Goal: Subscribe to service/newsletter

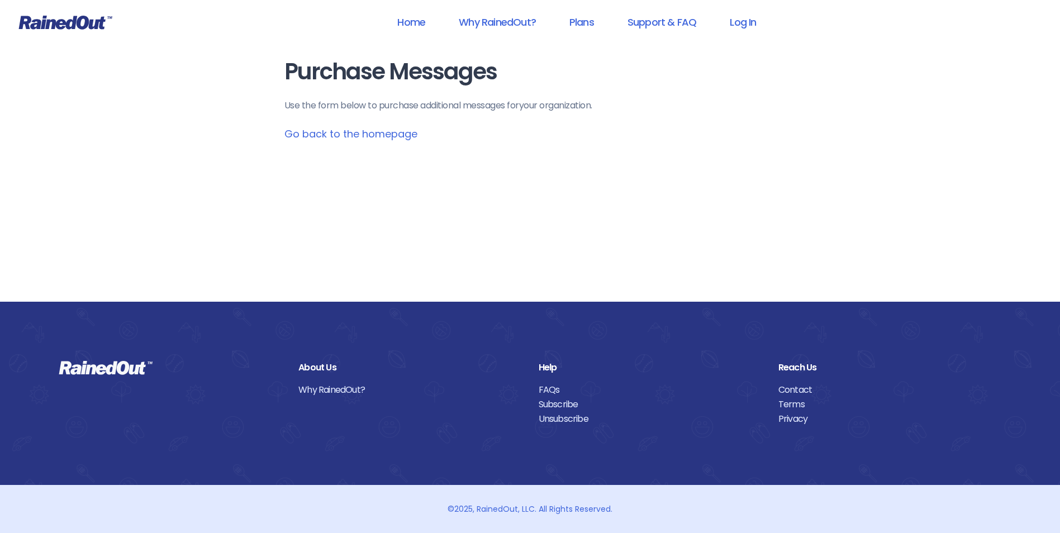
click at [371, 133] on link "Go back to the homepage" at bounding box center [350, 134] width 133 height 14
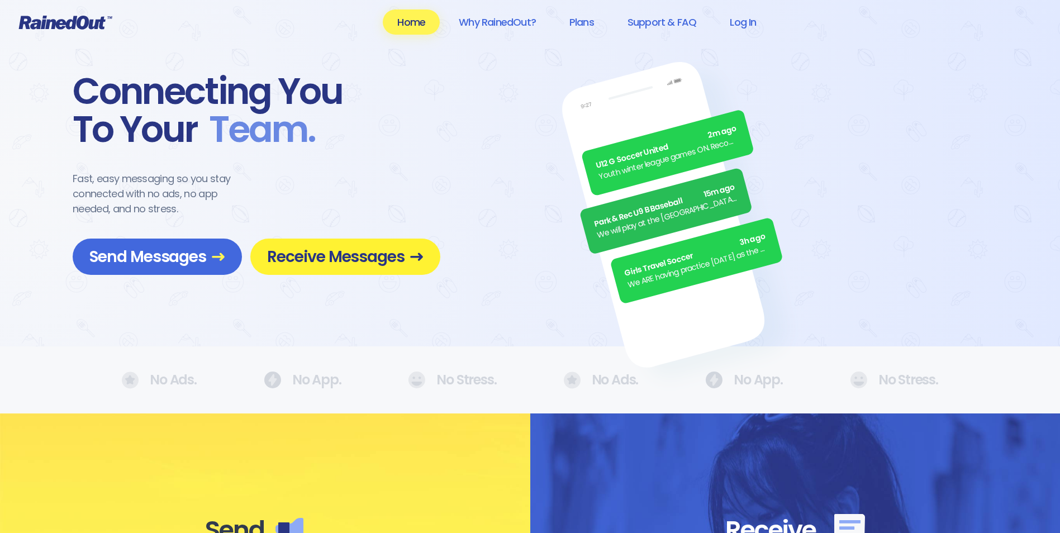
click at [327, 264] on span "Receive Messages" at bounding box center [345, 257] width 156 height 20
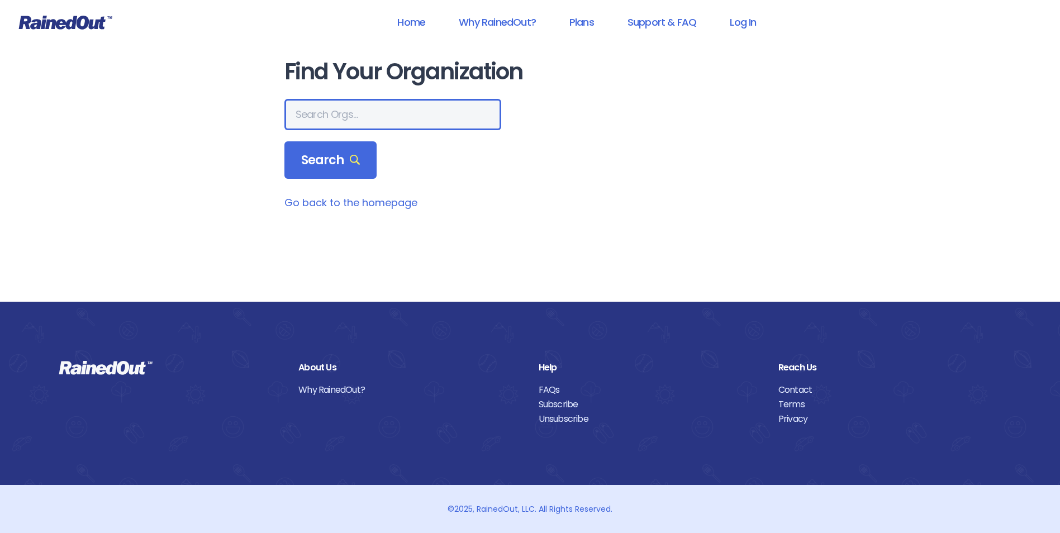
click at [312, 115] on input "text" at bounding box center [392, 114] width 217 height 31
type input "[GEOGRAPHIC_DATA][PERSON_NAME]"
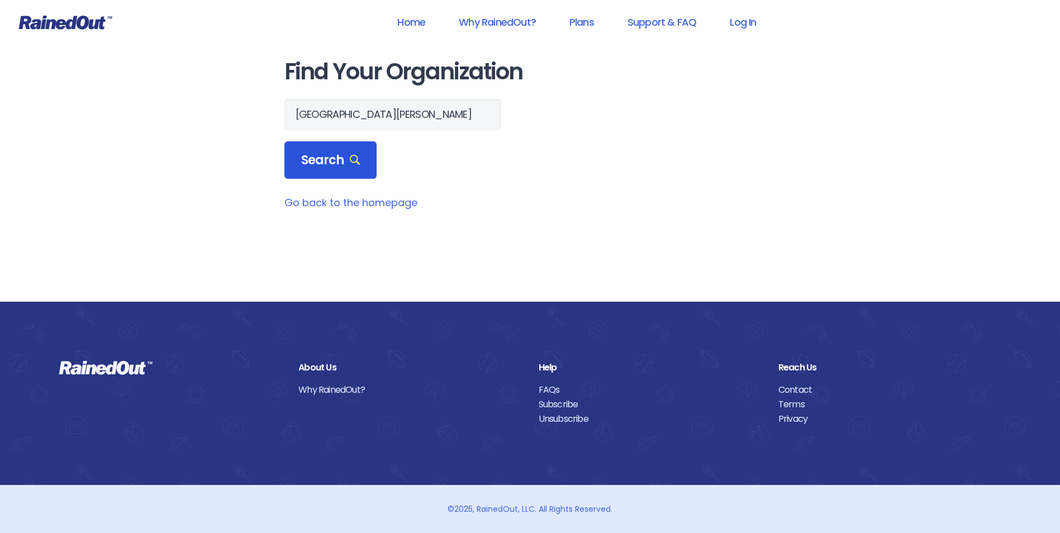
scroll to position [0, 0]
click at [320, 160] on span "Search" at bounding box center [330, 161] width 59 height 16
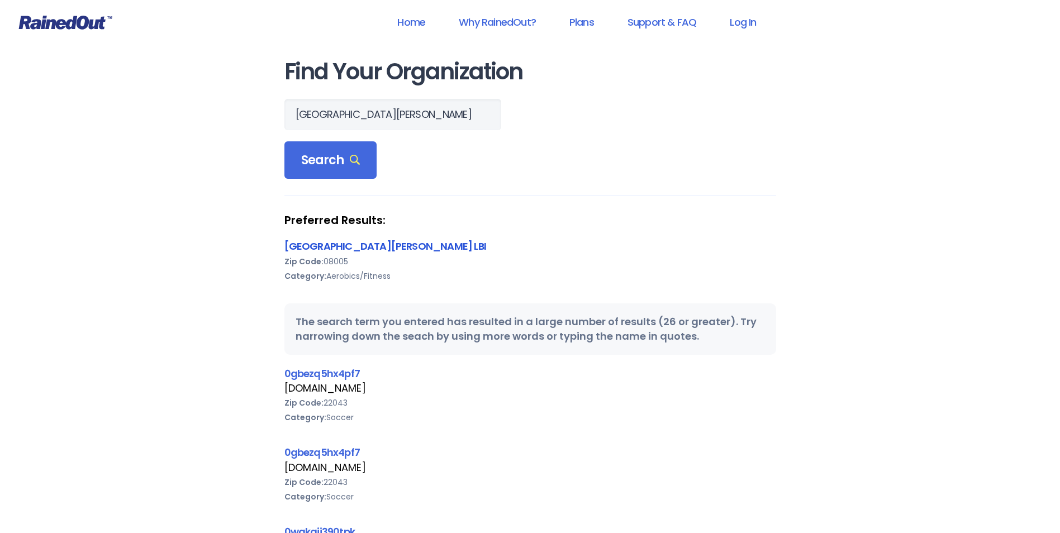
click at [423, 246] on link "[GEOGRAPHIC_DATA][PERSON_NAME] LBI" at bounding box center [385, 246] width 202 height 14
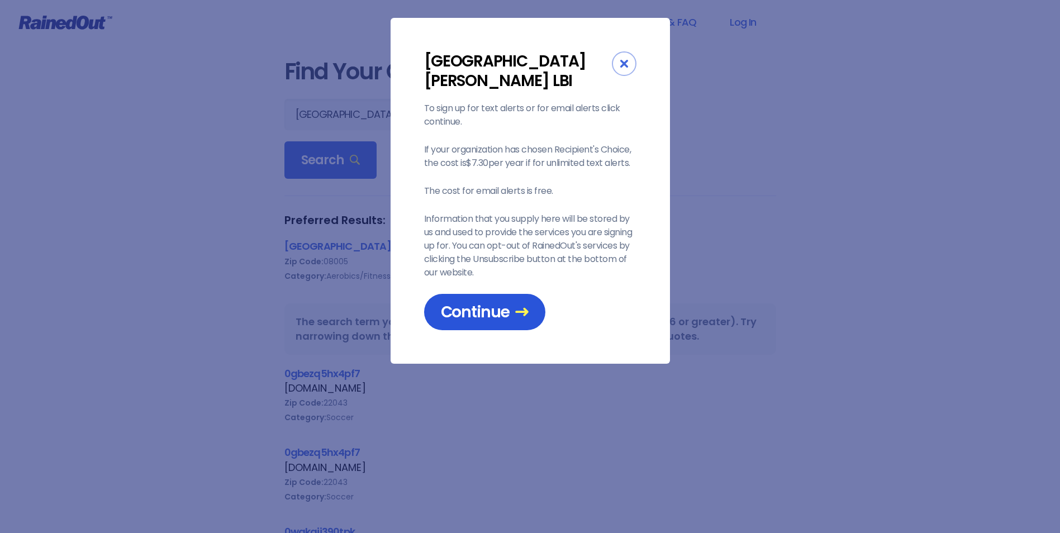
click at [487, 306] on span "Continue" at bounding box center [485, 312] width 88 height 20
